Goal: Information Seeking & Learning: Learn about a topic

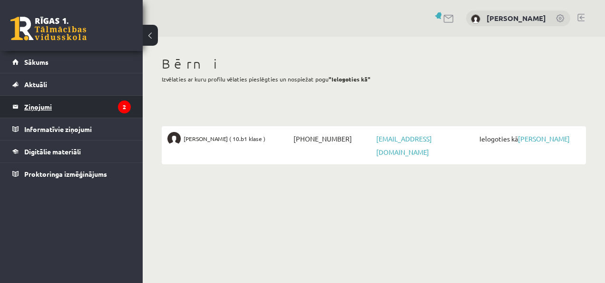
click at [53, 105] on legend "Ziņojumi 2" at bounding box center [77, 107] width 107 height 22
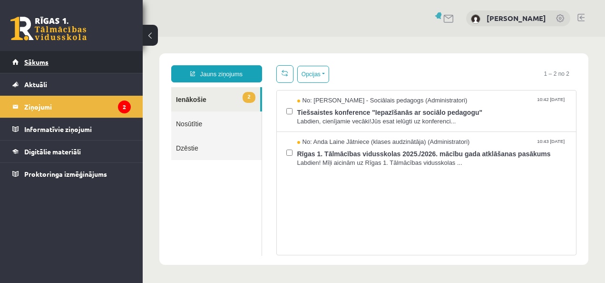
click at [67, 66] on link "Sākums" at bounding box center [71, 62] width 118 height 22
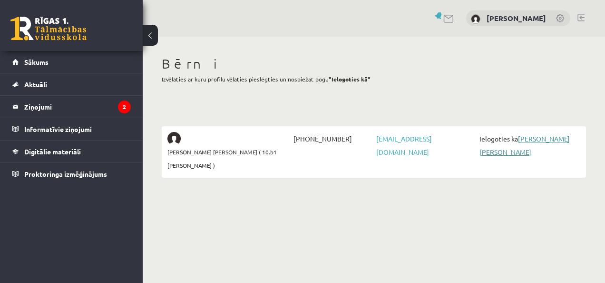
click at [546, 135] on link "[PERSON_NAME]" at bounding box center [525, 145] width 90 height 22
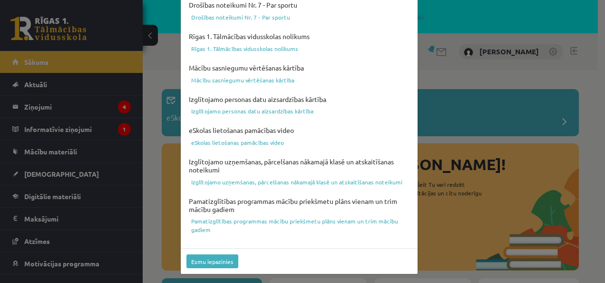
scroll to position [402, 0]
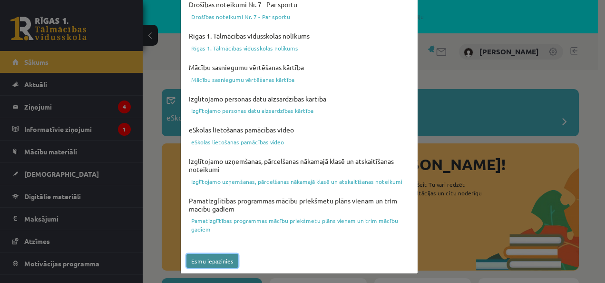
click at [219, 261] on button "Esmu iepazinies" at bounding box center [213, 261] width 52 height 14
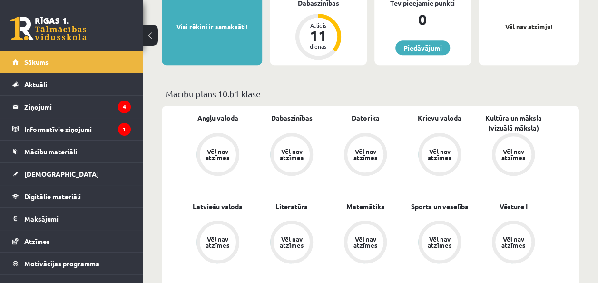
scroll to position [305, 0]
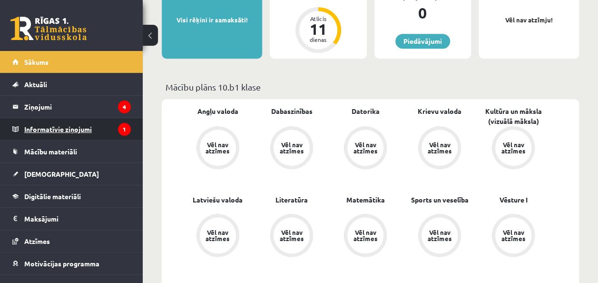
click at [86, 128] on legend "Informatīvie ziņojumi 1" at bounding box center [77, 129] width 107 height 22
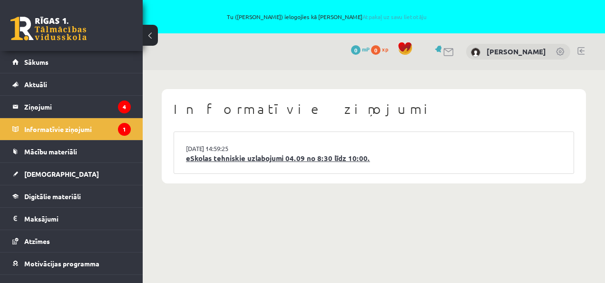
click at [199, 159] on link "eSkolas tehniskie uzlabojumi 04.09 no 8:30 līdz 10:00." at bounding box center [374, 158] width 376 height 11
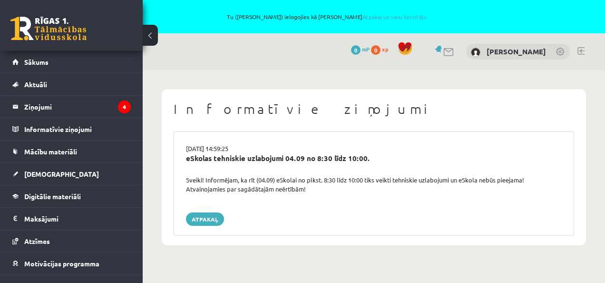
click at [206, 210] on div "[DATE] 14:59:25 eSkolas tehniskie uzlabojumi 04.09 no 8:30 līdz 10:00. Sveiki! …" at bounding box center [374, 183] width 401 height 104
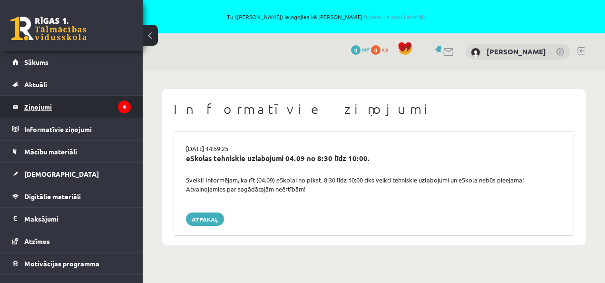
click at [87, 108] on legend "Ziņojumi 4" at bounding box center [77, 107] width 107 height 22
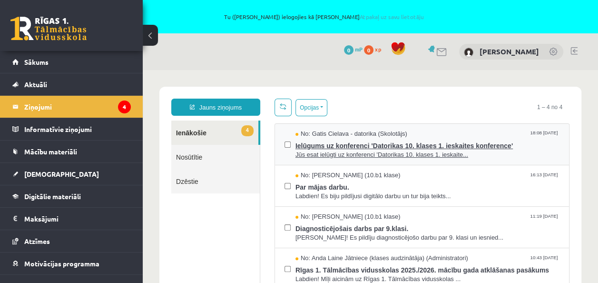
click at [346, 143] on span "Ielūgums uz konferenci 'Datorikas 10. klases 1. ieskaites konference'" at bounding box center [428, 144] width 264 height 12
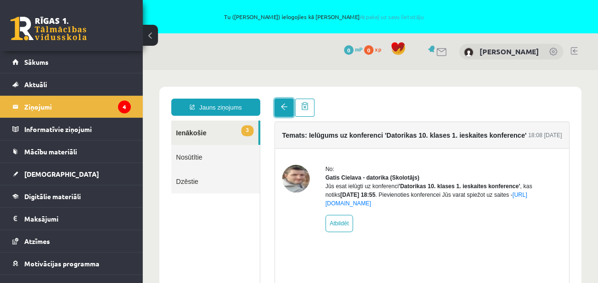
click at [290, 109] on link at bounding box center [284, 108] width 19 height 18
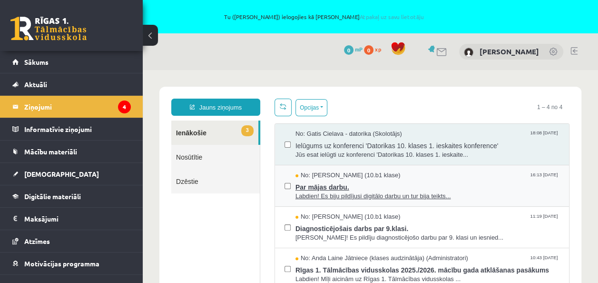
click at [327, 187] on span "Par mājas darbu." at bounding box center [428, 186] width 264 height 12
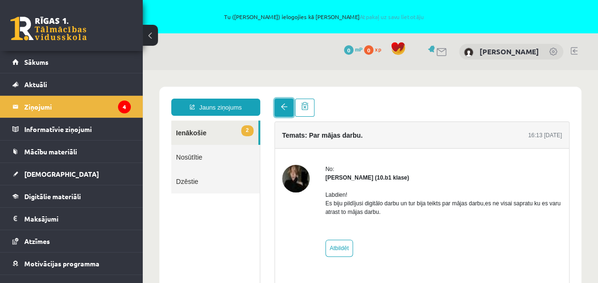
click at [278, 111] on link at bounding box center [284, 108] width 19 height 18
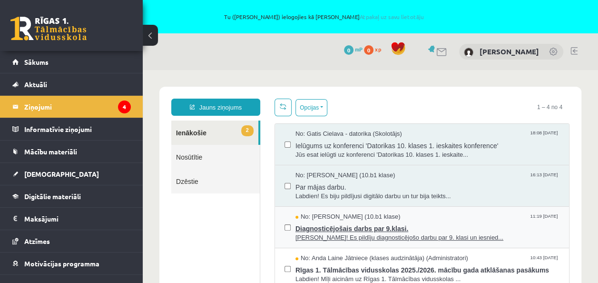
click at [343, 227] on span "Diagnosticējošais darbs par 9.klasi." at bounding box center [428, 227] width 264 height 12
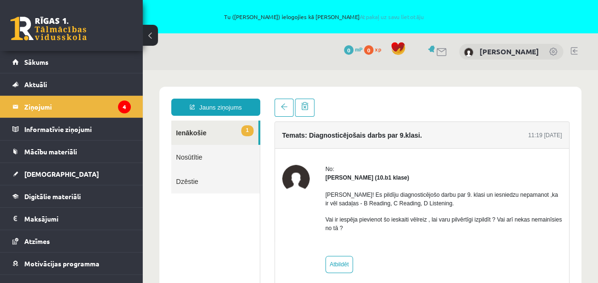
scroll to position [2, 0]
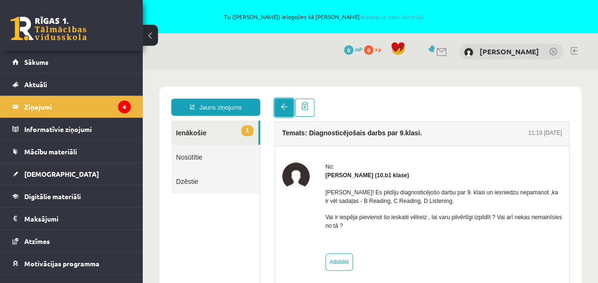
click at [288, 114] on link at bounding box center [284, 108] width 19 height 18
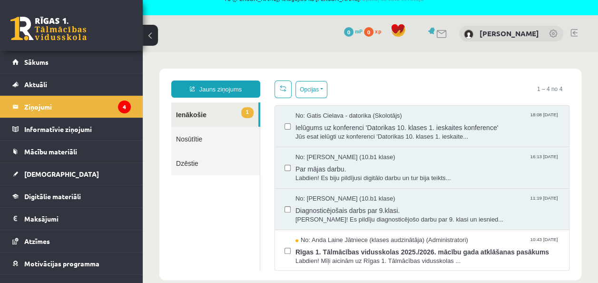
scroll to position [33, 0]
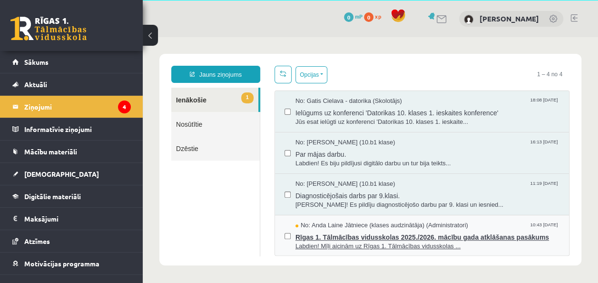
click at [355, 237] on span "Rīgas 1. Tālmācības vidusskolas 2025./2026. mācību gada atklāšanas pasākums" at bounding box center [428, 236] width 264 height 12
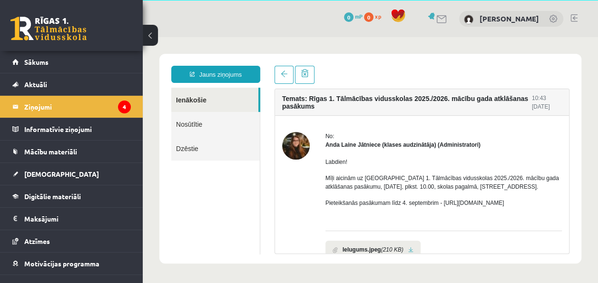
scroll to position [0, 0]
click at [284, 81] on link at bounding box center [284, 75] width 19 height 18
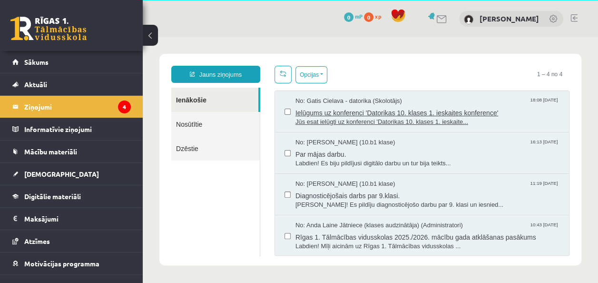
click at [352, 108] on span "Ielūgums uz konferenci 'Datorikas 10. klases 1. ieskaites konference'" at bounding box center [428, 112] width 264 height 12
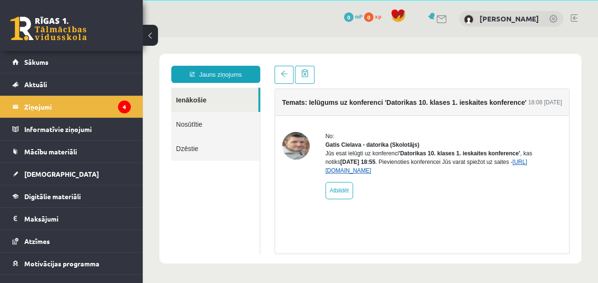
click at [383, 174] on link "https://eskola.r1tv.lv/conferences/4490/join" at bounding box center [426, 165] width 202 height 15
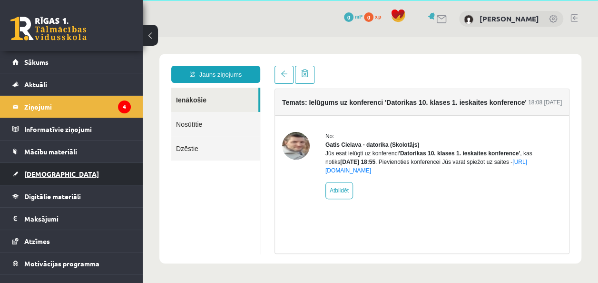
click at [67, 168] on link "[DEMOGRAPHIC_DATA]" at bounding box center [71, 174] width 118 height 22
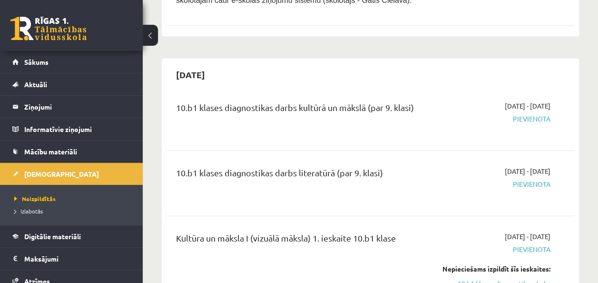
scroll to position [915, 0]
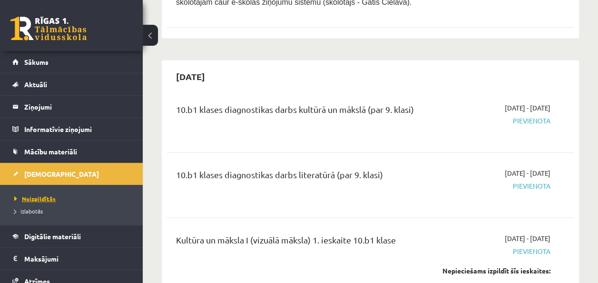
click at [49, 198] on span "Neizpildītās" at bounding box center [34, 199] width 41 height 8
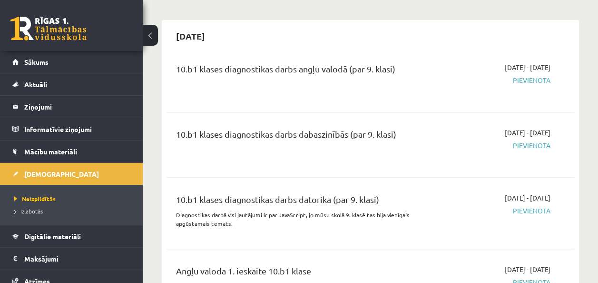
scroll to position [0, 0]
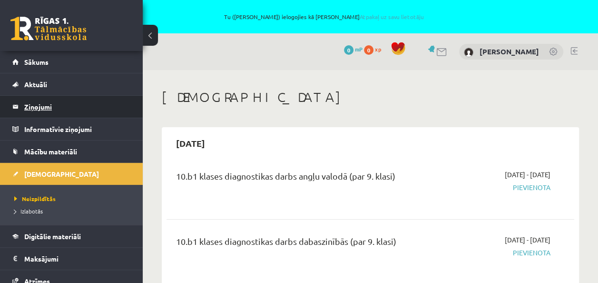
click at [49, 107] on legend "Ziņojumi 4" at bounding box center [77, 107] width 107 height 22
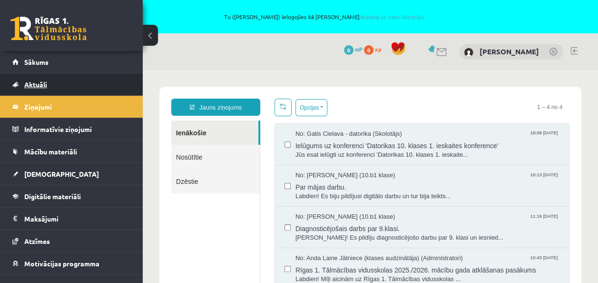
click at [55, 79] on link "Aktuāli" at bounding box center [71, 84] width 118 height 22
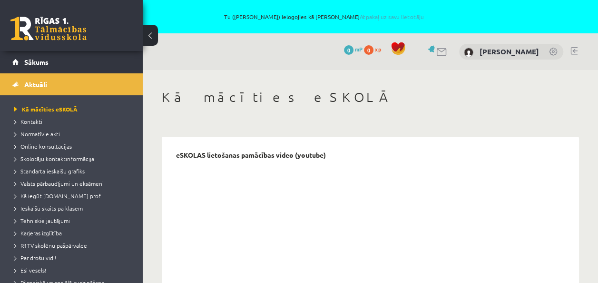
scroll to position [185, 0]
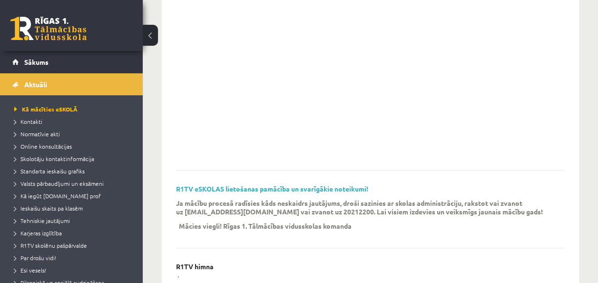
click at [404, 232] on div "Ja mācību procesā radīsies kāds neskaidrs jautājums, droši sazinies ar skolas a…" at bounding box center [363, 216] width 374 height 37
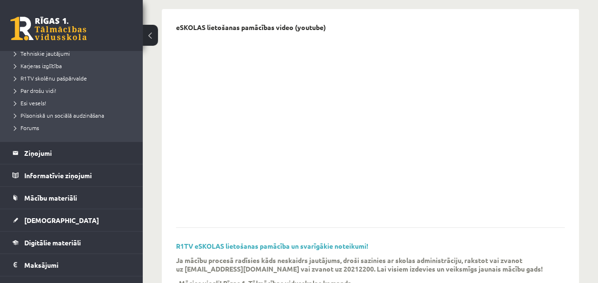
scroll to position [191, 0]
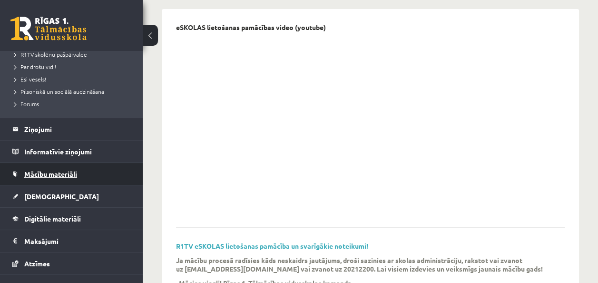
click at [78, 170] on link "Mācību materiāli" at bounding box center [71, 174] width 118 height 22
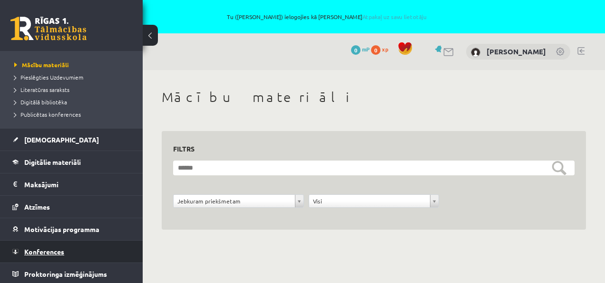
click at [60, 251] on span "Konferences" at bounding box center [44, 251] width 40 height 9
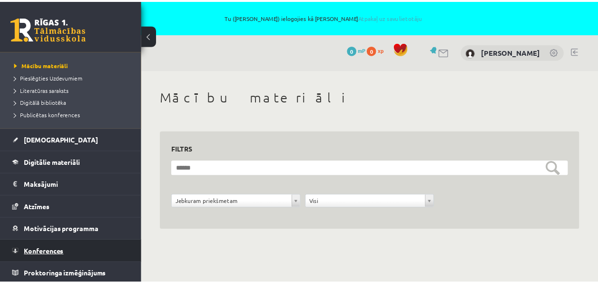
scroll to position [34, 0]
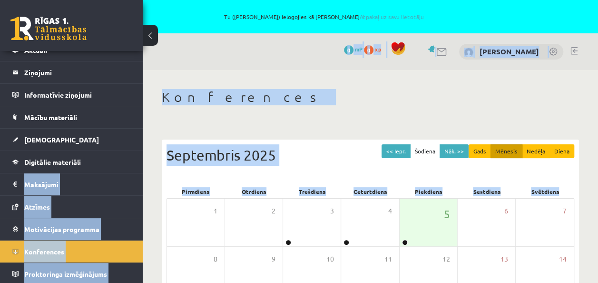
drag, startPoint x: 135, startPoint y: 153, endPoint x: 143, endPoint y: 201, distance: 48.7
click at [143, 201] on div "0 Dāvanas 0 mP 0 xp Roberts Homenko Sākums Aktuāli Kā mācīties eSKOLĀ Kontakti …" at bounding box center [299, 260] width 598 height 454
drag, startPoint x: 143, startPoint y: 201, endPoint x: 130, endPoint y: 177, distance: 28.1
click at [130, 177] on li "Maksājumi 0" at bounding box center [71, 184] width 143 height 23
click at [180, 203] on div "1" at bounding box center [196, 222] width 58 height 48
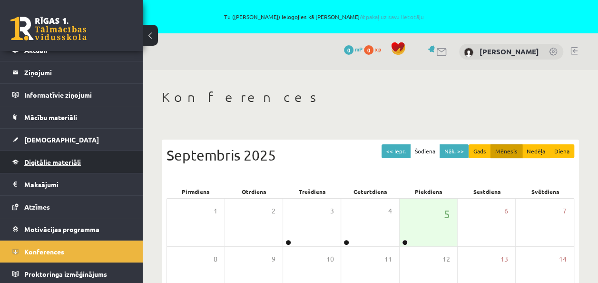
click at [94, 159] on link "Digitālie materiāli" at bounding box center [71, 162] width 118 height 22
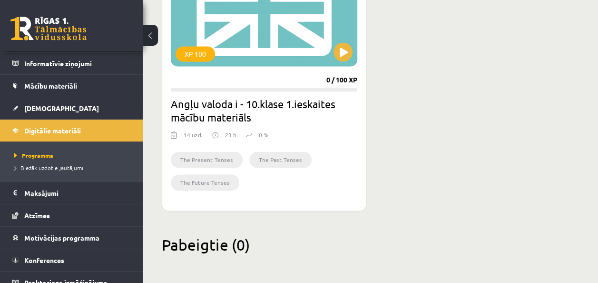
scroll to position [74, 0]
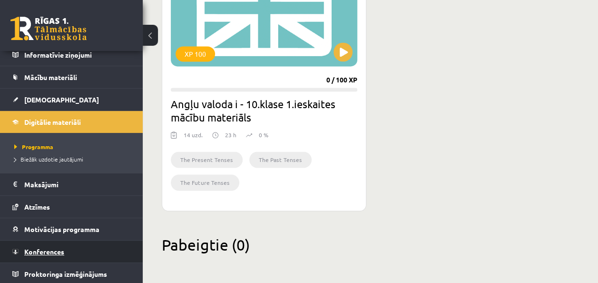
click at [79, 255] on link "Konferences" at bounding box center [71, 251] width 118 height 22
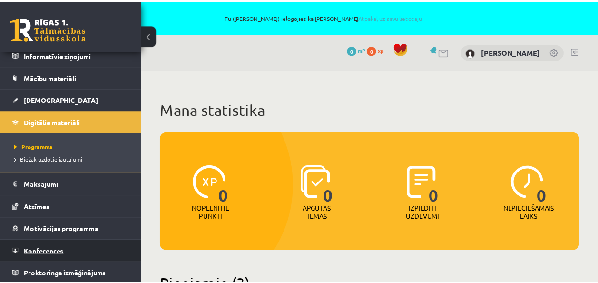
scroll to position [34, 0]
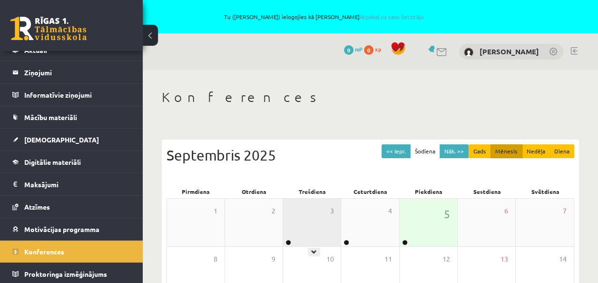
click at [296, 226] on div "3" at bounding box center [312, 222] width 58 height 48
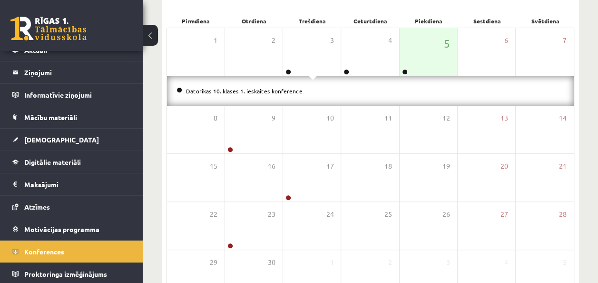
scroll to position [142, 0]
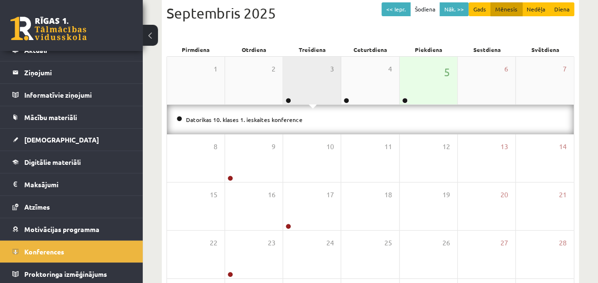
click at [336, 94] on div "3" at bounding box center [312, 81] width 58 height 48
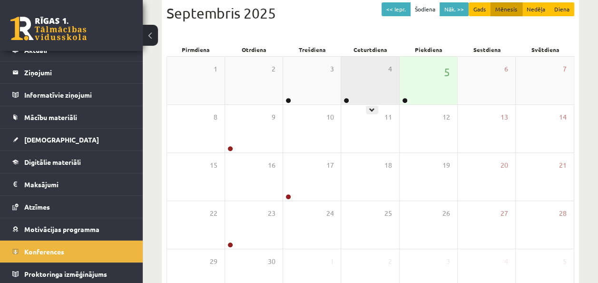
click at [365, 90] on div "4" at bounding box center [370, 81] width 58 height 48
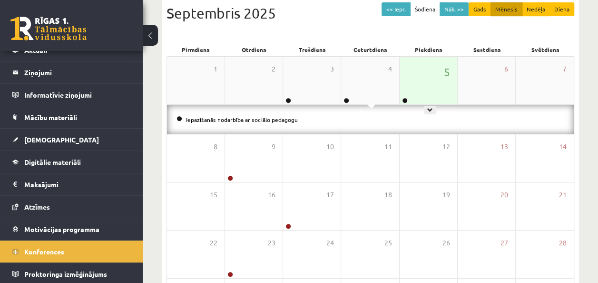
click at [433, 93] on div "5" at bounding box center [429, 81] width 58 height 48
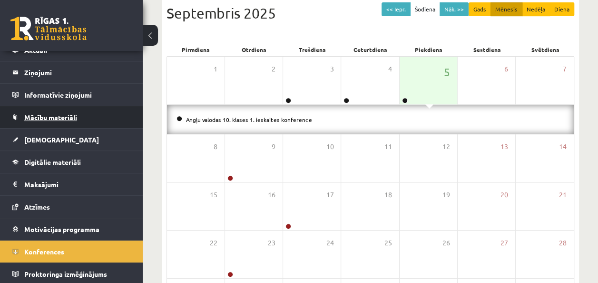
click at [111, 111] on link "Mācību materiāli" at bounding box center [71, 117] width 118 height 22
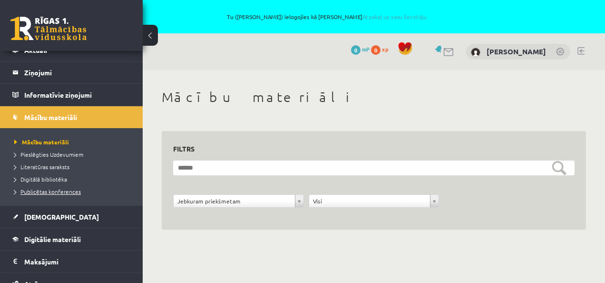
click at [74, 192] on span "Publicētas konferences" at bounding box center [47, 191] width 67 height 8
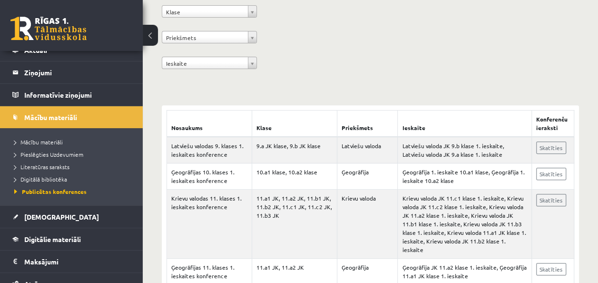
scroll to position [198, 0]
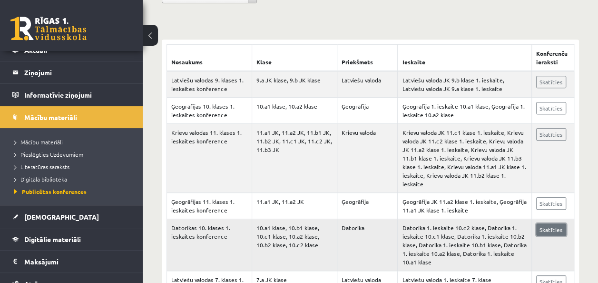
click at [544, 226] on link "Skatīties" at bounding box center [551, 229] width 30 height 12
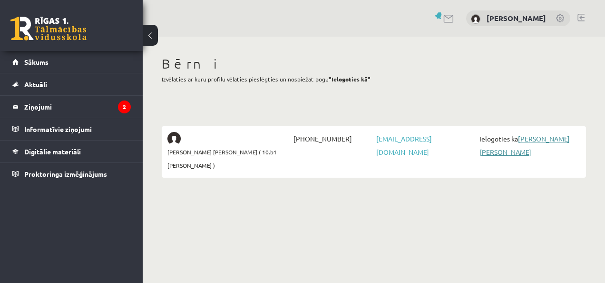
click at [539, 137] on link "[PERSON_NAME] [PERSON_NAME]" at bounding box center [525, 145] width 90 height 22
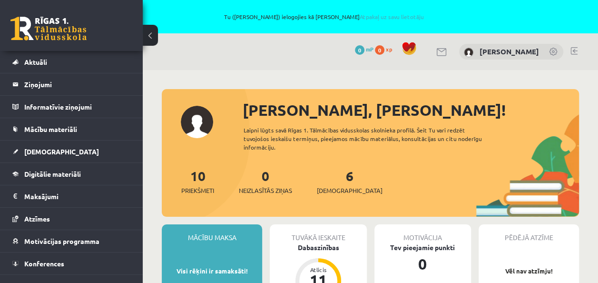
scroll to position [34, 0]
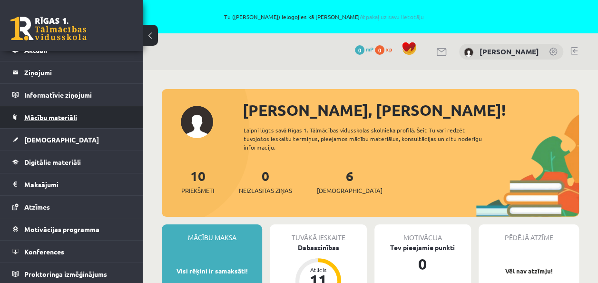
click at [94, 117] on link "Mācību materiāli" at bounding box center [71, 117] width 118 height 22
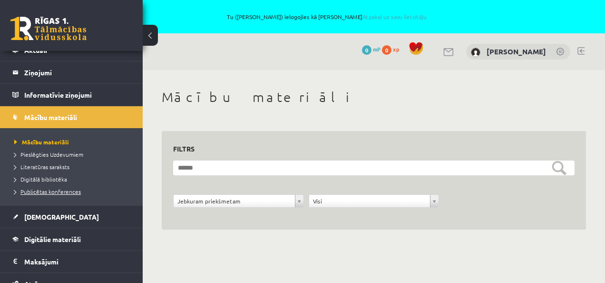
click at [65, 190] on span "Publicētas konferences" at bounding box center [47, 191] width 67 height 8
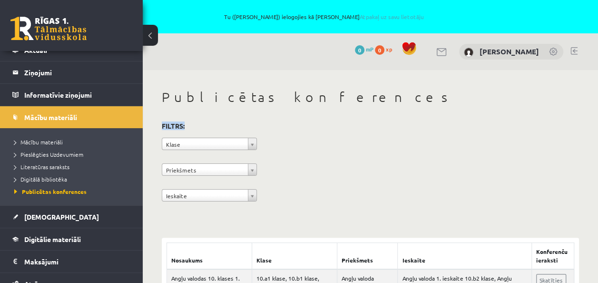
drag, startPoint x: 598, startPoint y: 82, endPoint x: 605, endPoint y: 123, distance: 42.0
click at [598, 123] on html "Tu ([PERSON_NAME]) ielogojies kā [PERSON_NAME] Atpakaļ uz savu lietotāju 0 Dāva…" at bounding box center [299, 141] width 598 height 283
drag, startPoint x: 605, startPoint y: 123, endPoint x: 542, endPoint y: 181, distance: 85.2
click at [542, 181] on div "**********" at bounding box center [370, 162] width 417 height 87
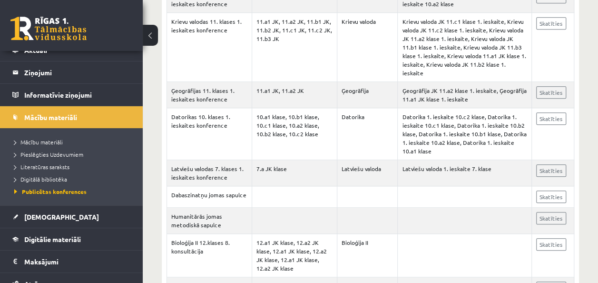
scroll to position [362, 0]
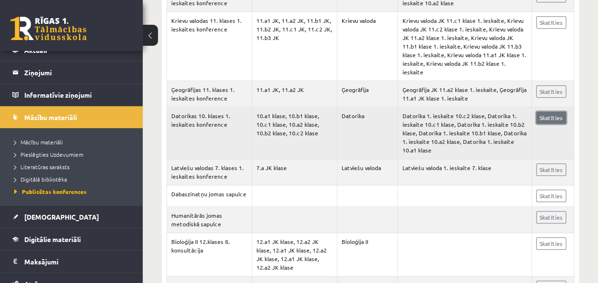
click at [564, 111] on link "Skatīties" at bounding box center [551, 117] width 30 height 12
